Goal: Task Accomplishment & Management: Manage account settings

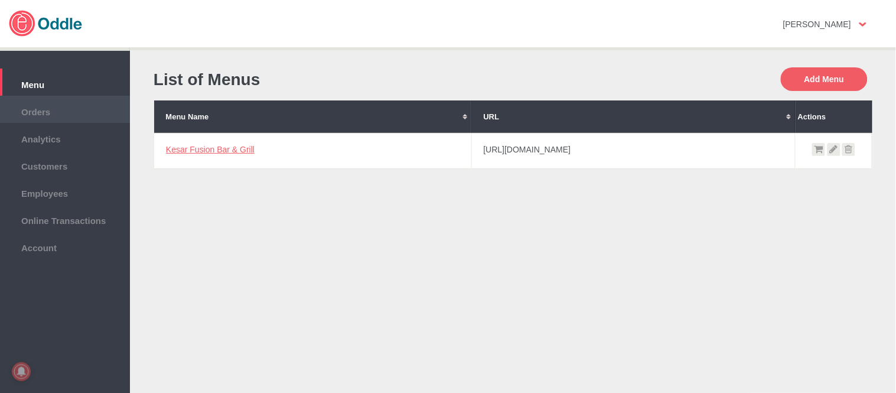
click at [61, 99] on li "Orders" at bounding box center [65, 109] width 130 height 27
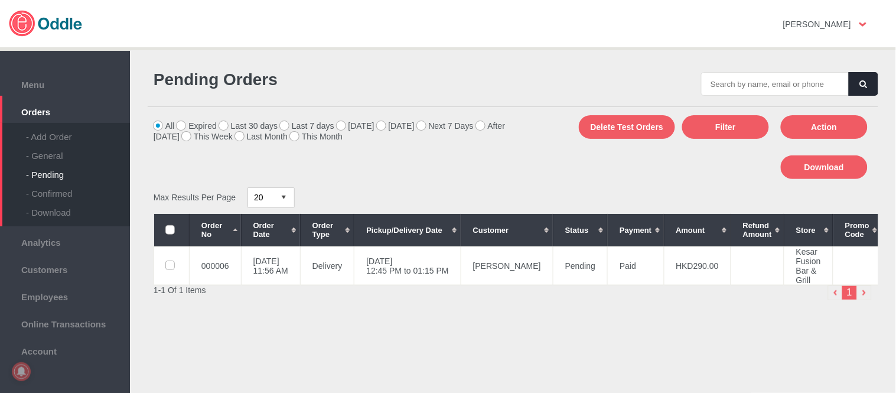
click at [41, 156] on div "- General" at bounding box center [78, 151] width 104 height 19
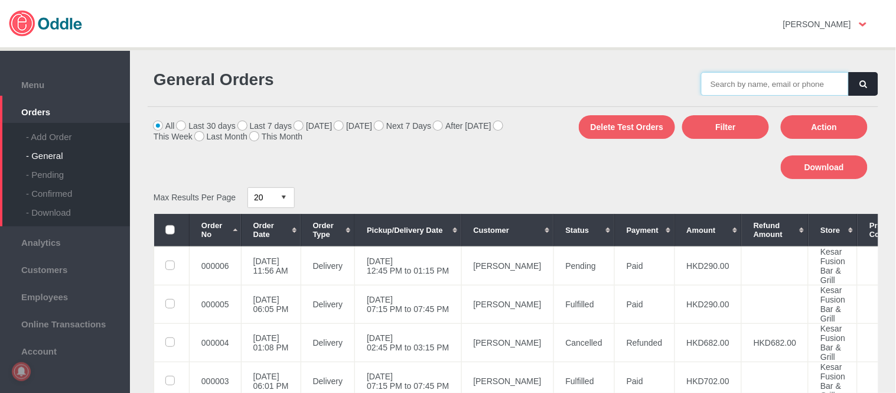
drag, startPoint x: 0, startPoint y: 0, endPoint x: 766, endPoint y: 80, distance: 770.7
click at [766, 80] on input "text" at bounding box center [775, 84] width 148 height 24
paste input "000006"
type input "000006"
click at [849, 86] on button "button" at bounding box center [864, 84] width 30 height 24
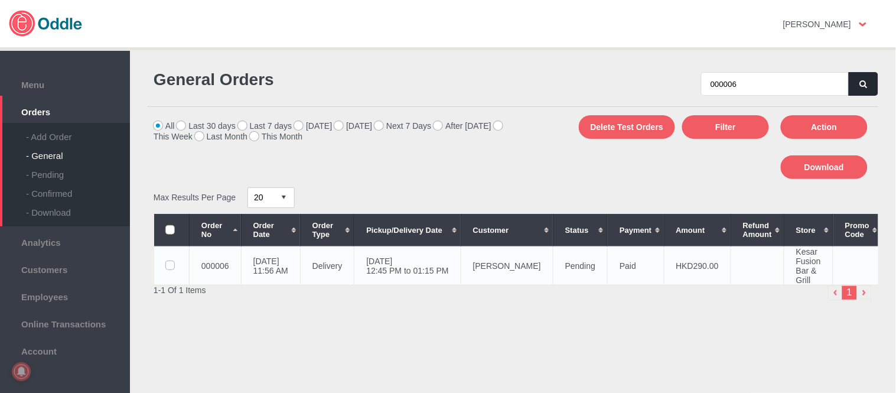
click at [524, 263] on td "[PERSON_NAME]" at bounding box center [507, 265] width 92 height 38
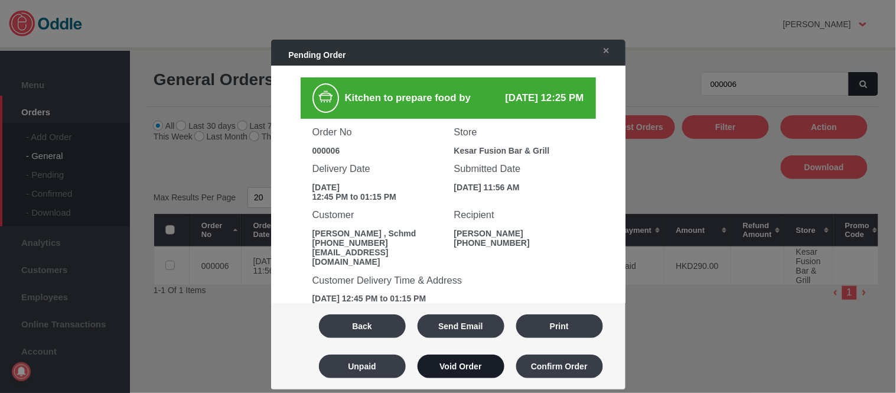
click at [487, 368] on button "Void Order" at bounding box center [460, 366] width 87 height 24
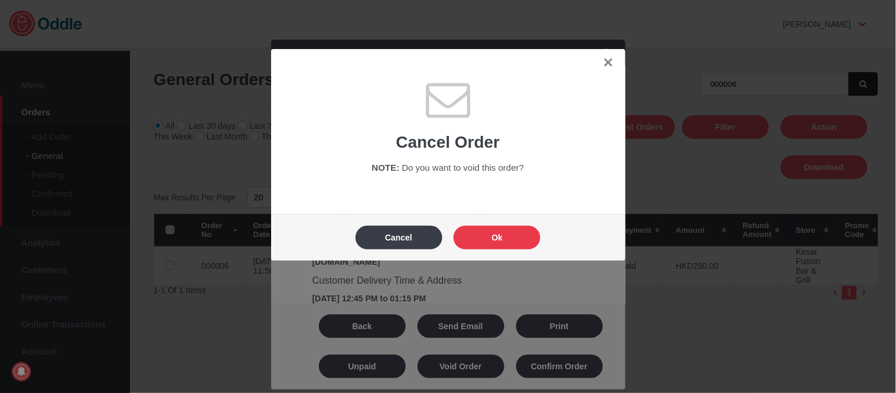
click at [528, 239] on button "Ok" at bounding box center [497, 238] width 87 height 24
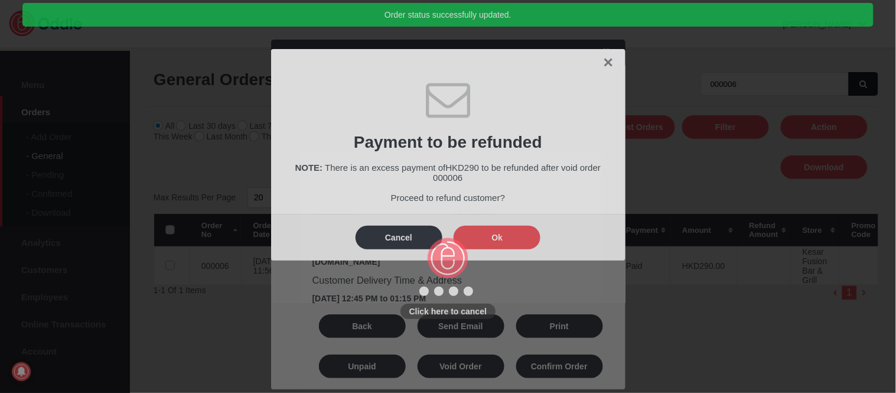
click at [524, 232] on body "Click here to cancel Mary Kaye No messages Support Settings Sign Out Settings S…" at bounding box center [448, 196] width 896 height 393
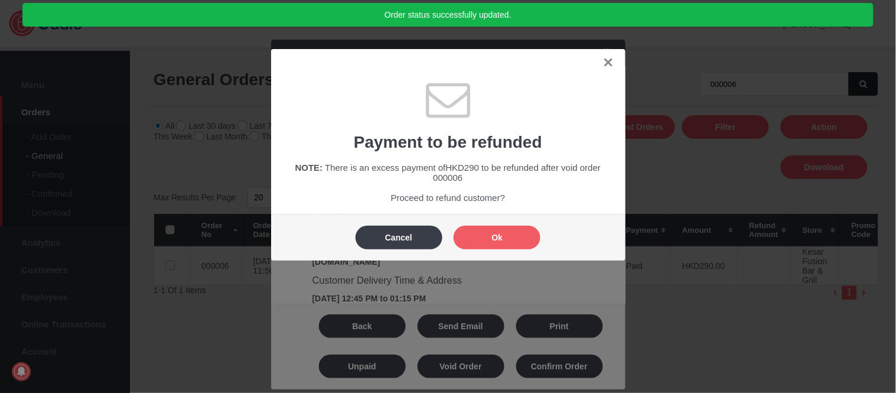
click at [524, 232] on button "Ok" at bounding box center [497, 238] width 87 height 24
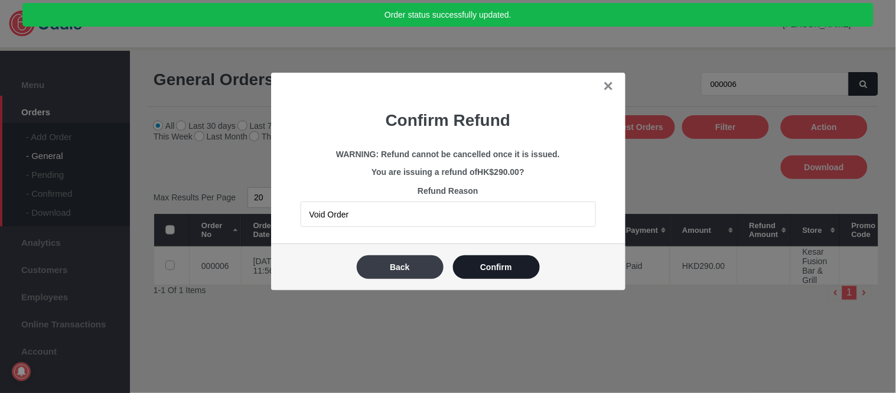
click at [523, 266] on button "Confirm" at bounding box center [496, 267] width 87 height 24
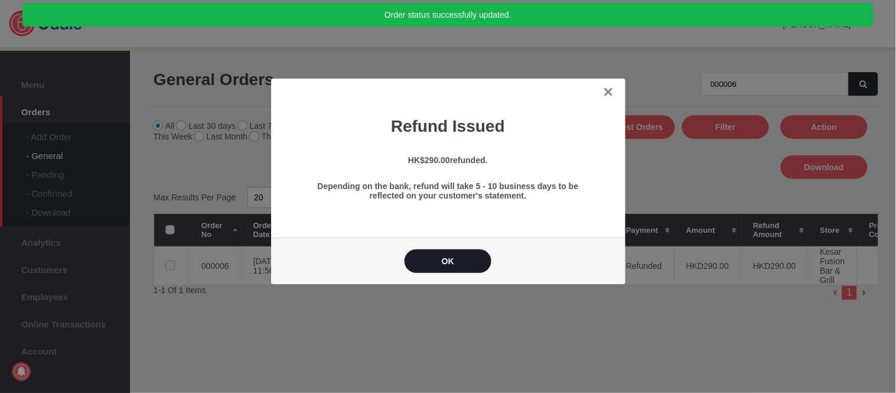
click at [464, 263] on button "OK" at bounding box center [447, 261] width 87 height 24
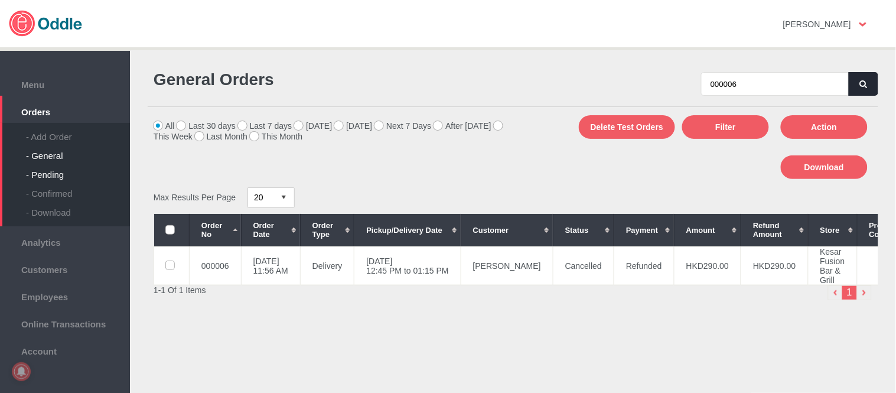
click at [45, 169] on div "- Pending" at bounding box center [78, 170] width 104 height 19
